Goal: Task Accomplishment & Management: Manage account settings

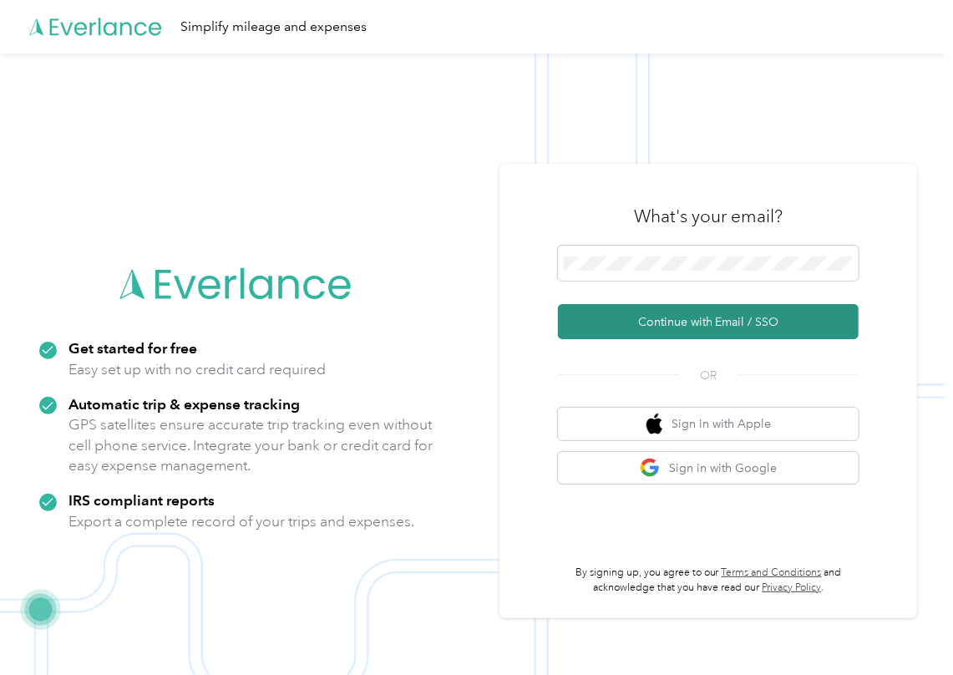
click at [621, 314] on button "Continue with Email / SSO" at bounding box center [708, 321] width 301 height 35
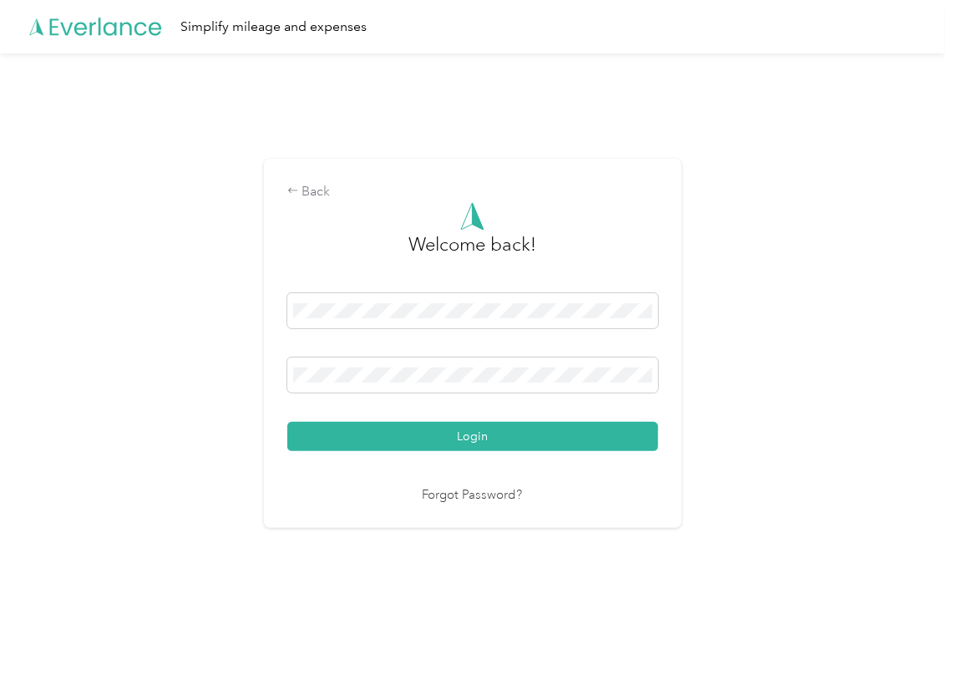
drag, startPoint x: 362, startPoint y: 429, endPoint x: 291, endPoint y: 433, distance: 71.1
click at [361, 429] on button "Login" at bounding box center [472, 436] width 371 height 29
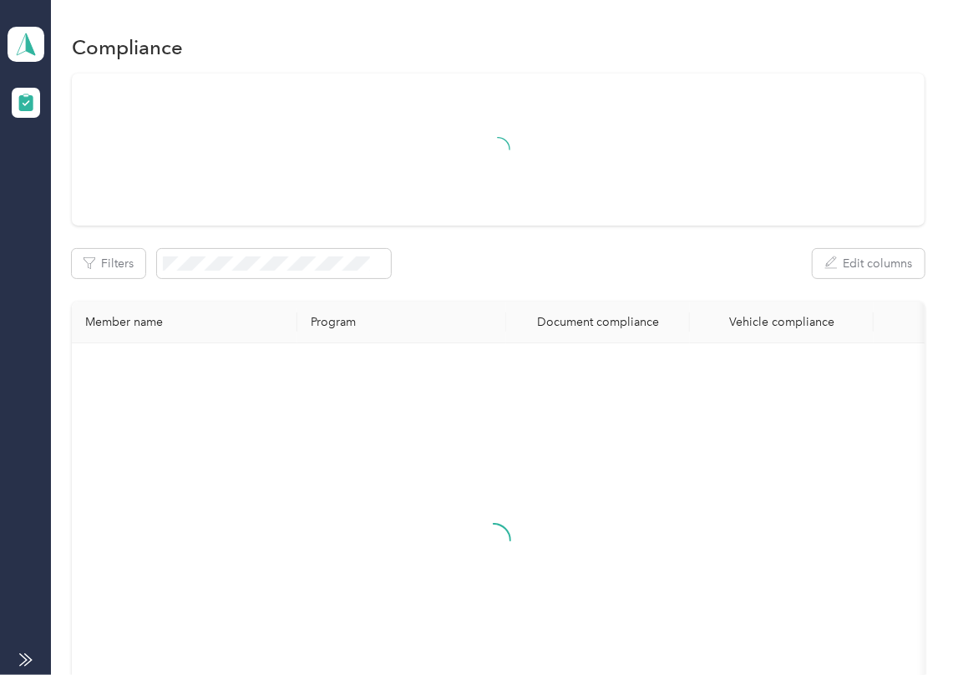
click at [596, 217] on div "Filters Edit columns Member name Program Document compliance Vehicle compliance" at bounding box center [498, 421] width 853 height 695
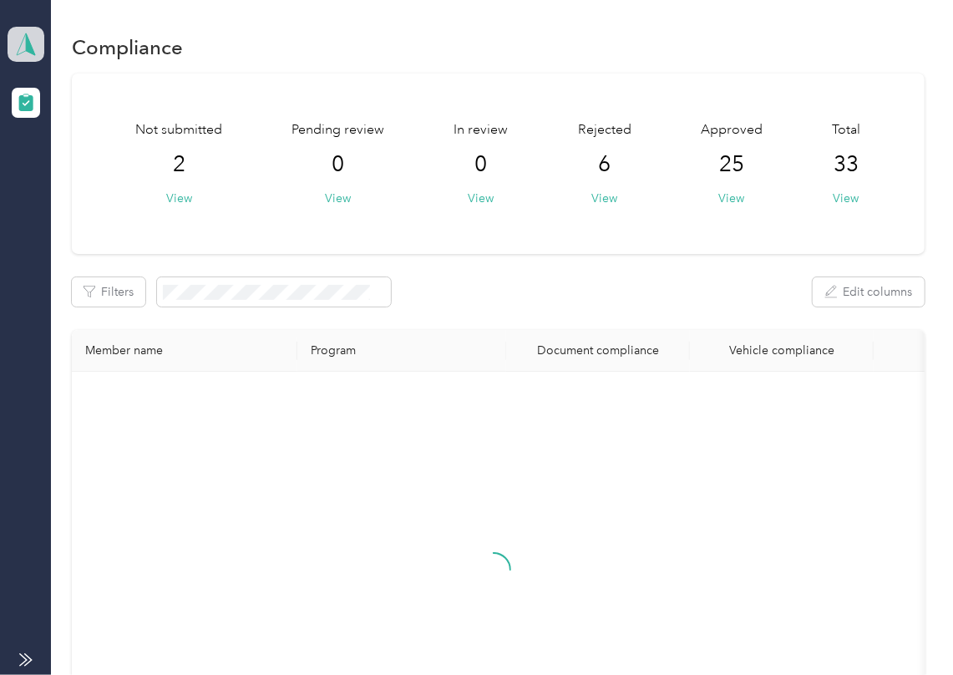
click at [26, 40] on polygon at bounding box center [30, 44] width 9 height 22
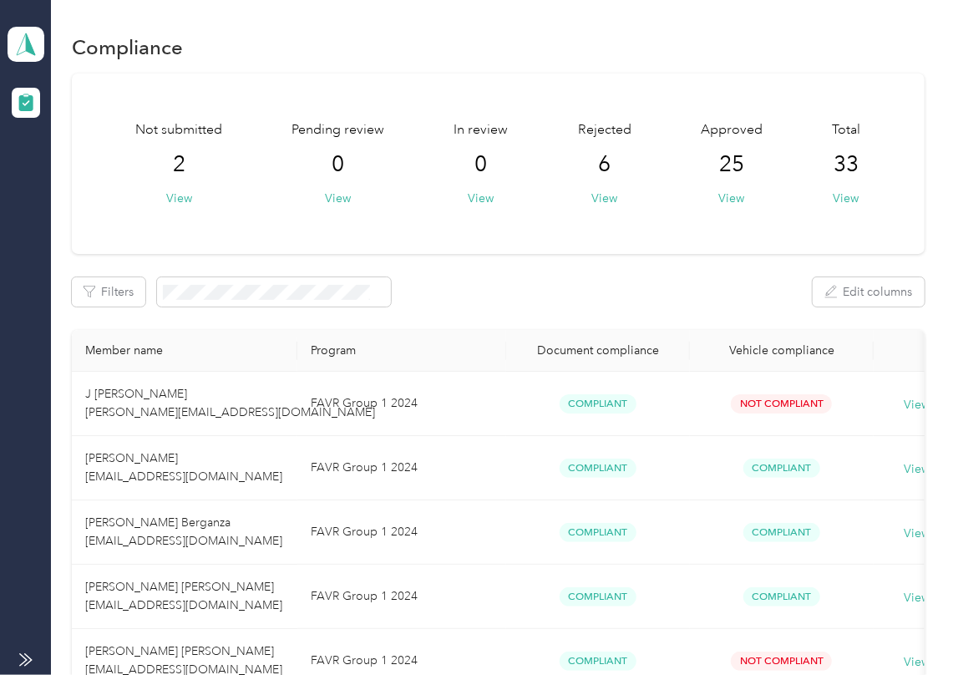
click at [88, 165] on div "Log out" at bounding box center [183, 170] width 328 height 29
